Goal: Information Seeking & Learning: Learn about a topic

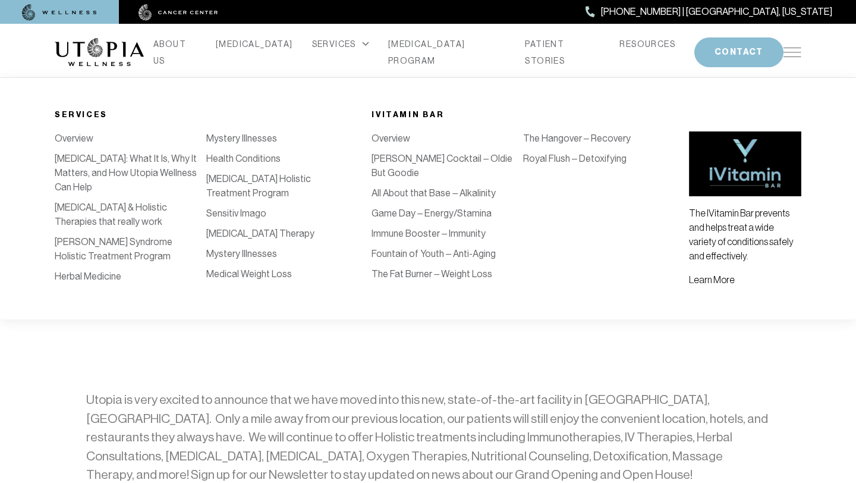
click at [547, 153] on link "Royal Flush – Detoxifying" at bounding box center [574, 158] width 103 height 11
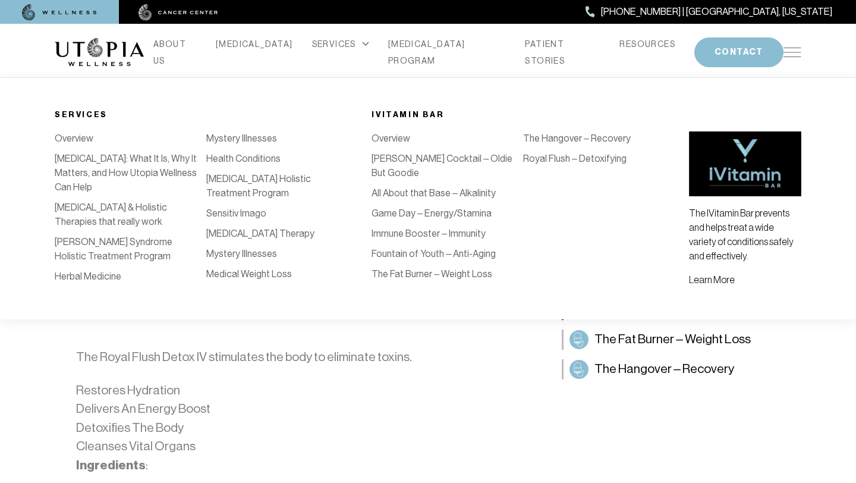
click at [523, 152] on li "The Hangover – Recovery" at bounding box center [599, 141] width 152 height 20
click at [523, 144] on link "The Hangover – Recovery" at bounding box center [577, 138] width 108 height 11
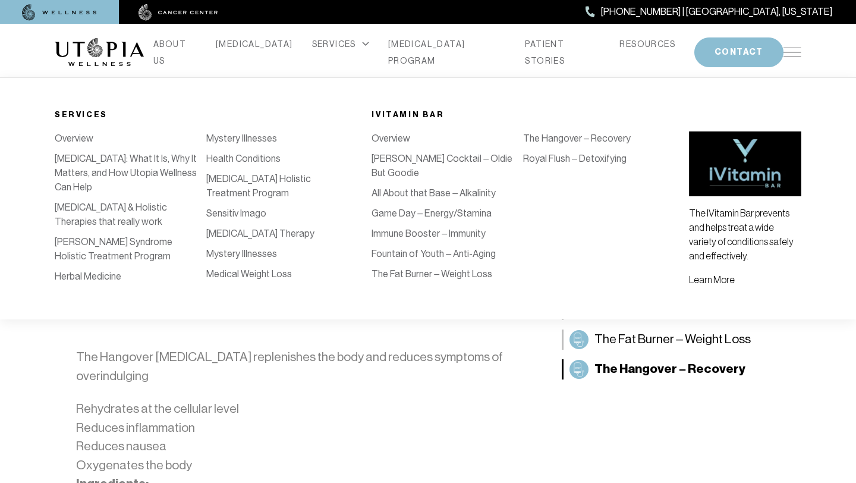
click at [259, 212] on link "Sensitiv Imago" at bounding box center [236, 213] width 60 height 11
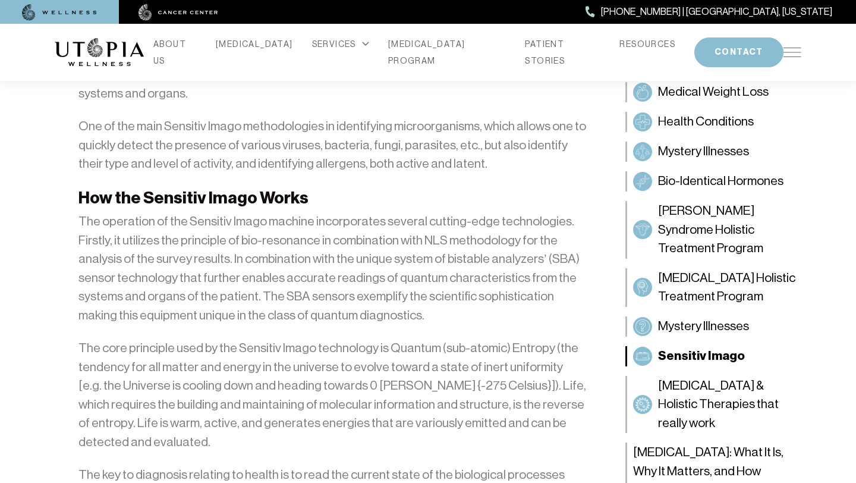
scroll to position [1533, 0]
